Goal: Task Accomplishment & Management: Use online tool/utility

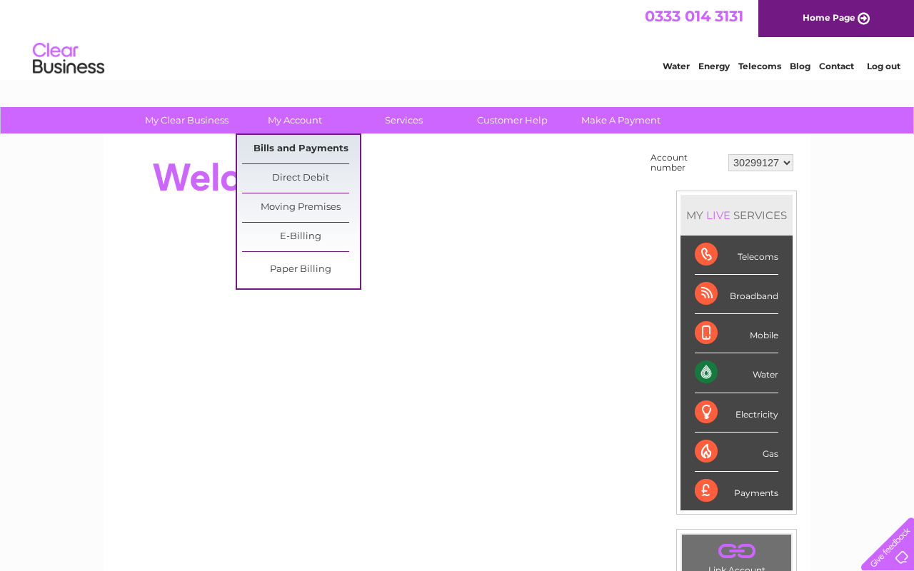
click at [303, 155] on link "Bills and Payments" at bounding box center [301, 149] width 118 height 29
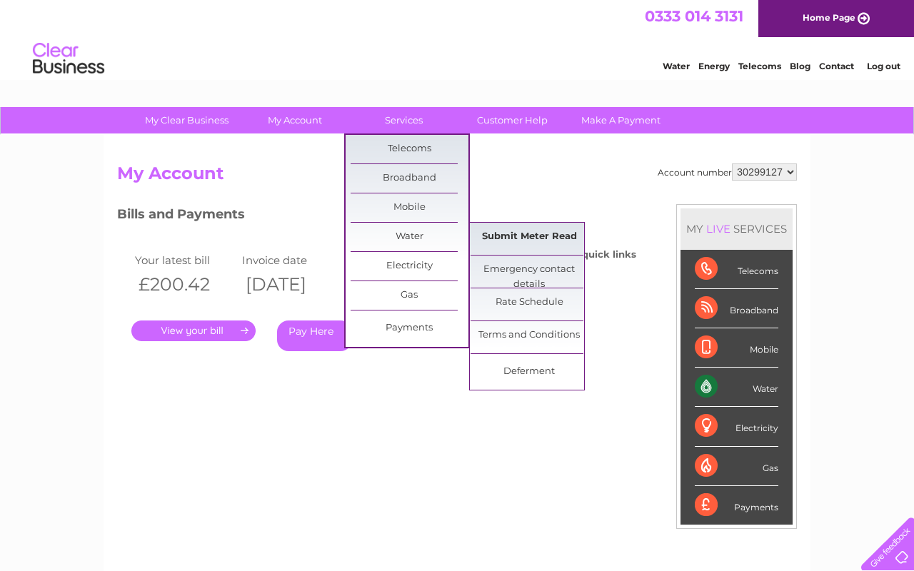
click at [521, 239] on link "Submit Meter Read" at bounding box center [530, 237] width 118 height 29
click at [528, 234] on link "Submit Meter Read" at bounding box center [530, 237] width 118 height 29
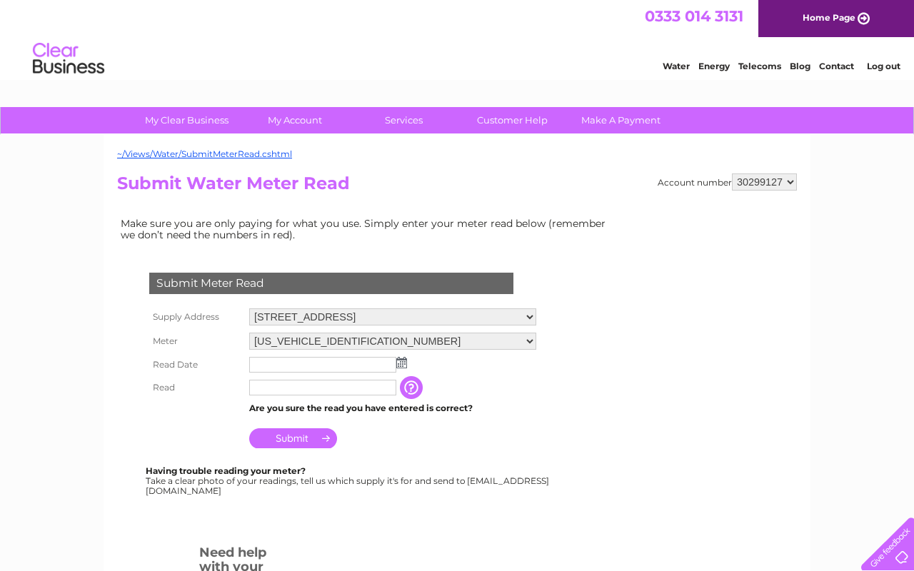
click at [399, 363] on img at bounding box center [401, 362] width 11 height 11
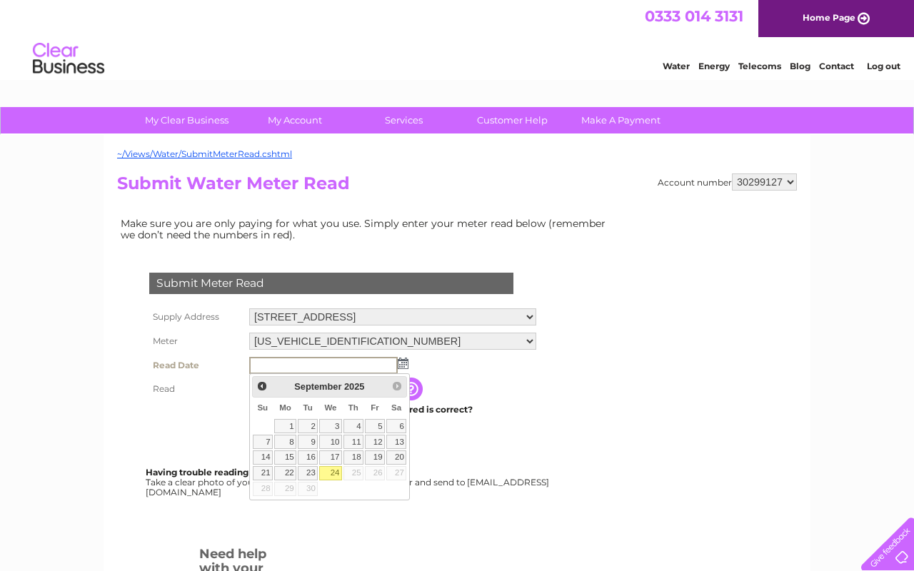
click at [332, 473] on link "24" at bounding box center [330, 473] width 23 height 14
type input "[DATE]"
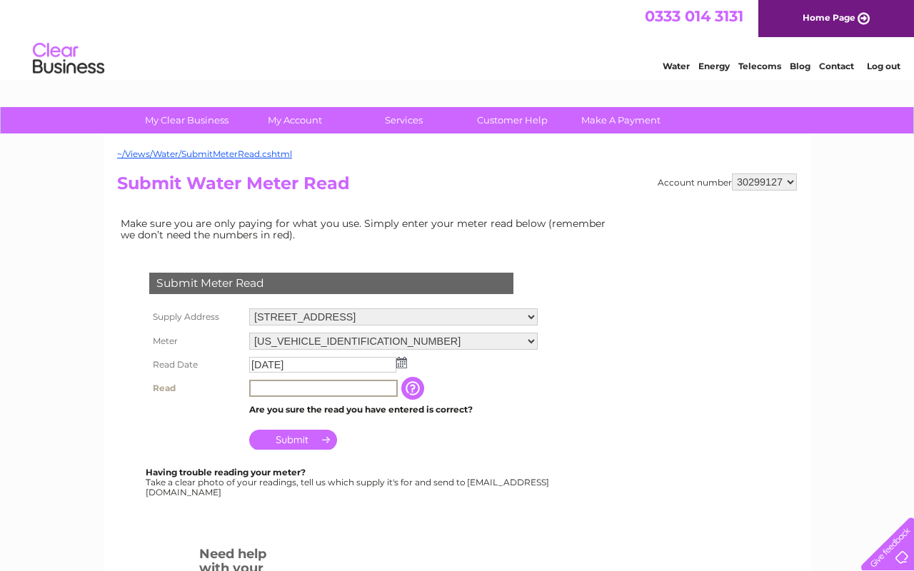
click at [300, 393] on input "text" at bounding box center [323, 388] width 149 height 17
type input "3752"
click at [526, 401] on tbody "Supply Address Unit 1F, 13 Great King Street, Edinburgh, Midlothian, EH3 6QW Me…" at bounding box center [344, 379] width 396 height 149
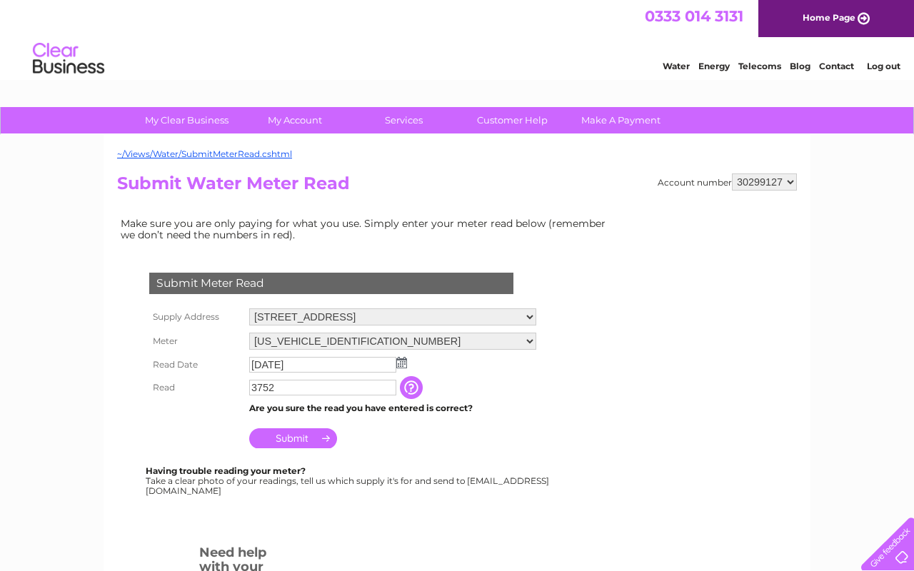
click at [315, 439] on input "Submit" at bounding box center [293, 438] width 88 height 20
